Goal: Transaction & Acquisition: Purchase product/service

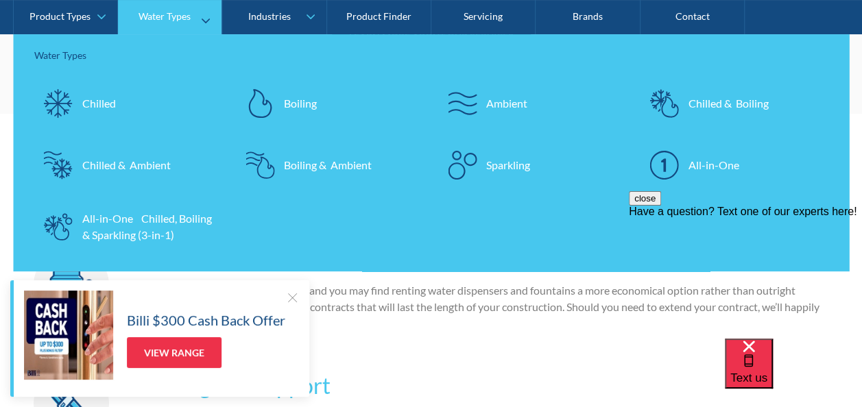
scroll to position [2674, 0]
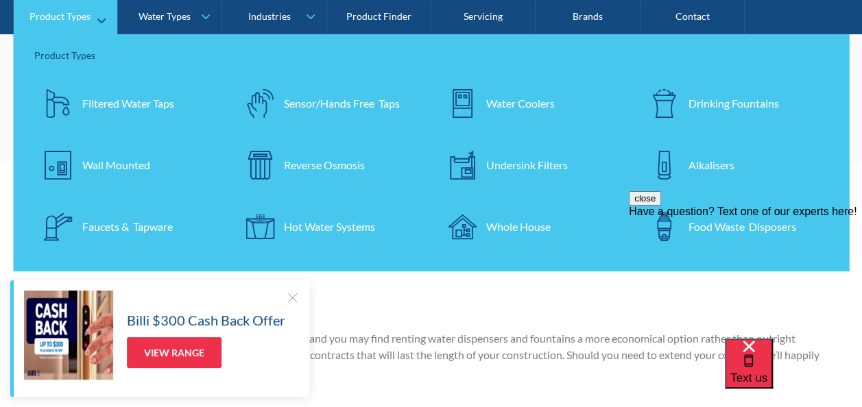
click at [718, 104] on div "Drinking Fountains" at bounding box center [733, 103] width 91 height 16
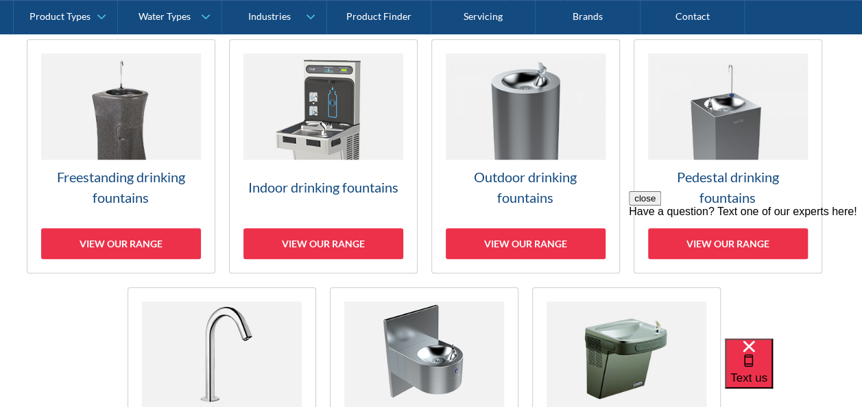
click at [747, 218] on div "close Have a question? Text one of our experts here!" at bounding box center [745, 204] width 233 height 27
click at [725, 177] on h3 "Pedestal drinking fountains" at bounding box center [728, 187] width 160 height 41
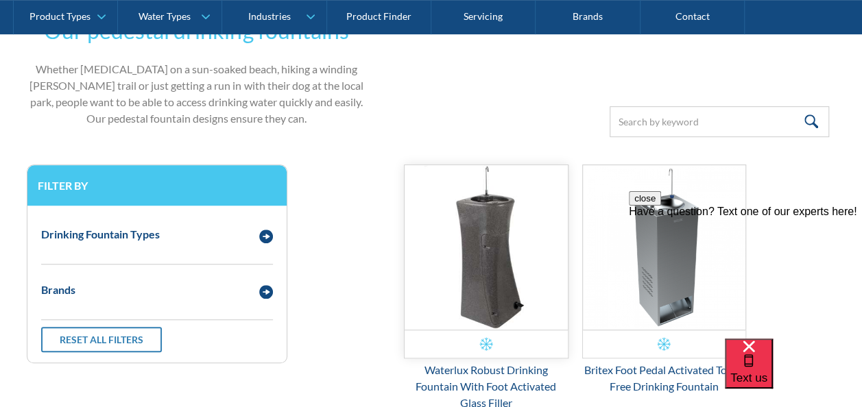
scroll to position [414, 0]
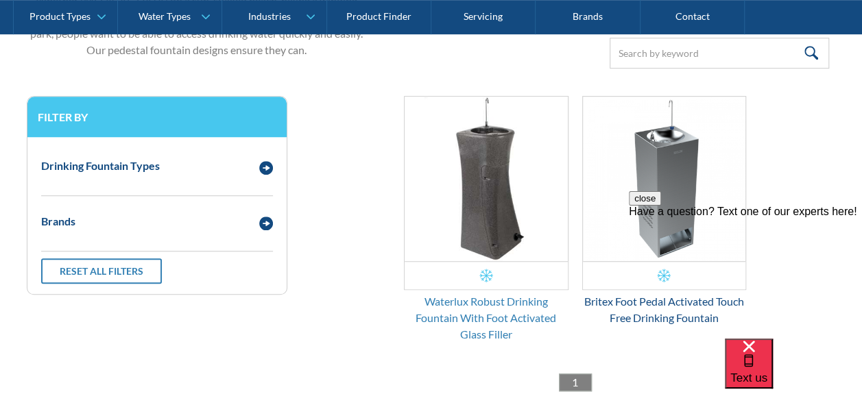
click at [468, 301] on div "Waterlux Robust Drinking Fountain With Foot Activated Glass Filler" at bounding box center [486, 317] width 165 height 49
